Goal: Task Accomplishment & Management: Use online tool/utility

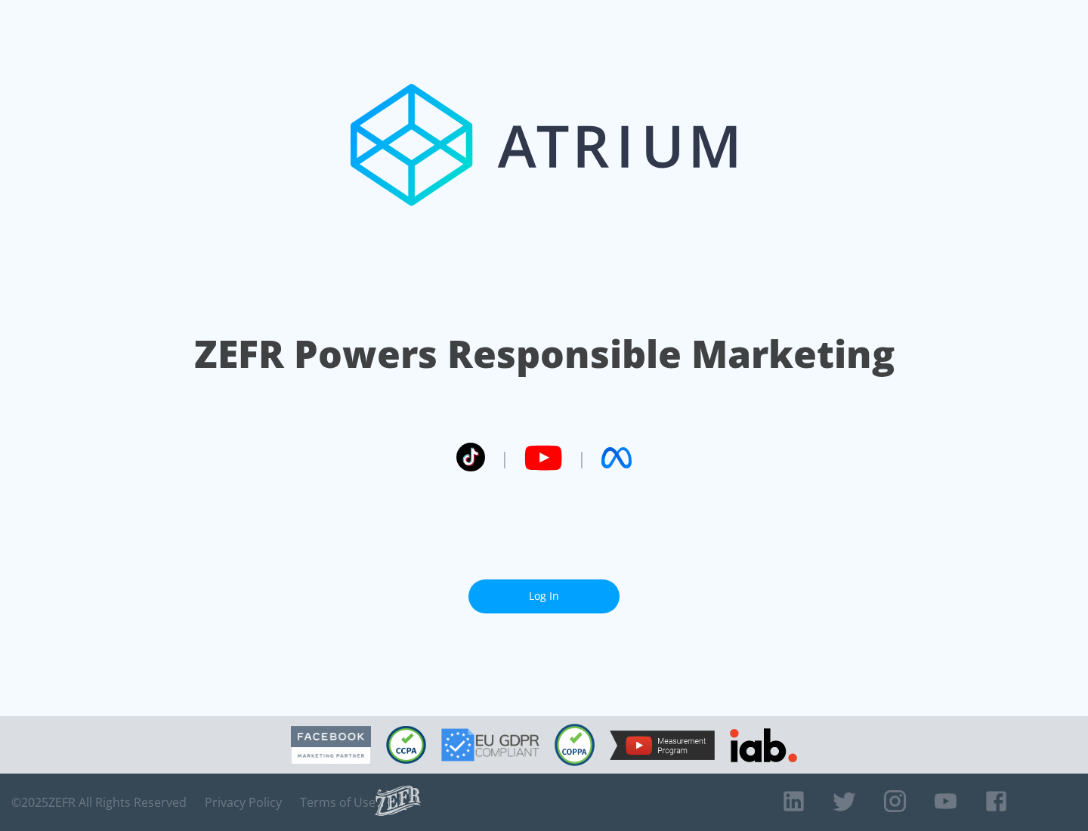
click at [544, 596] on link "Log In" at bounding box center [543, 597] width 151 height 34
